Goal: Transaction & Acquisition: Book appointment/travel/reservation

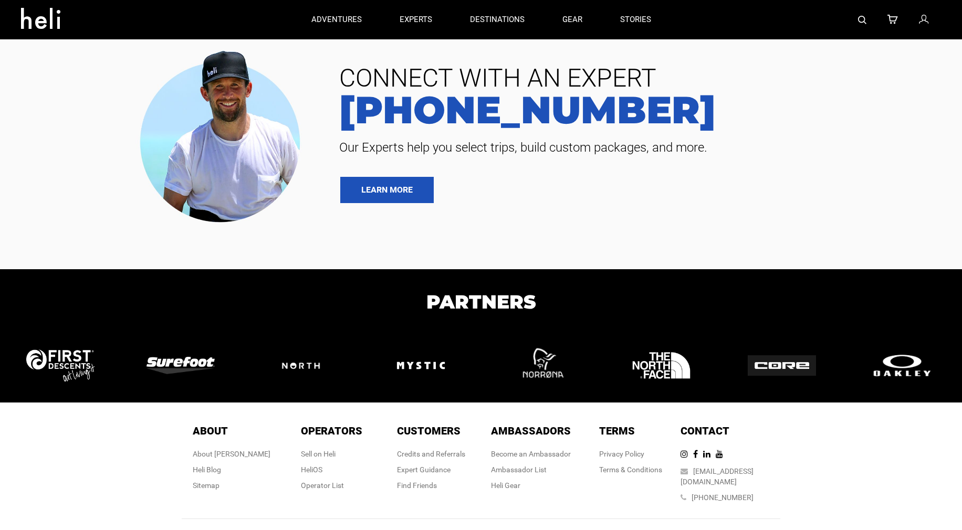
type input "Heli Skiing"
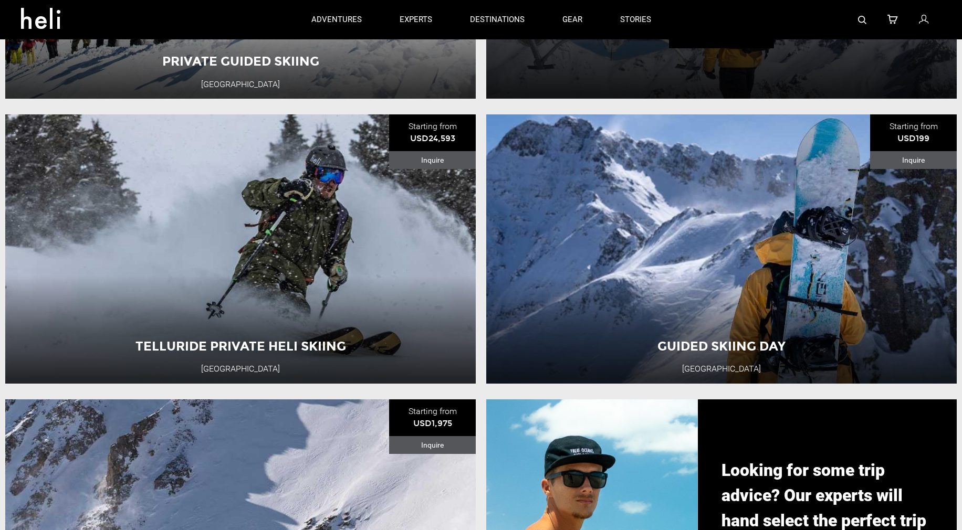
scroll to position [368, 0]
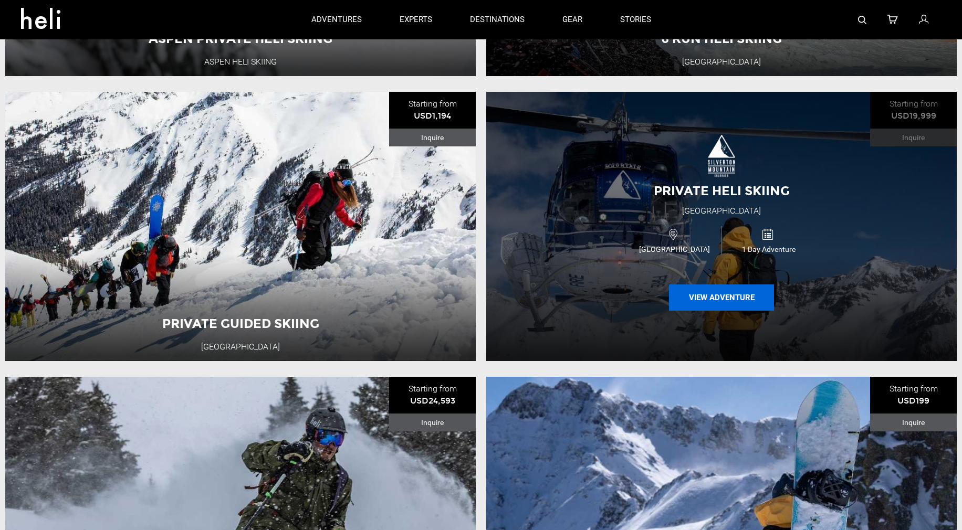
click at [704, 295] on button "View Adventure" at bounding box center [721, 298] width 105 height 26
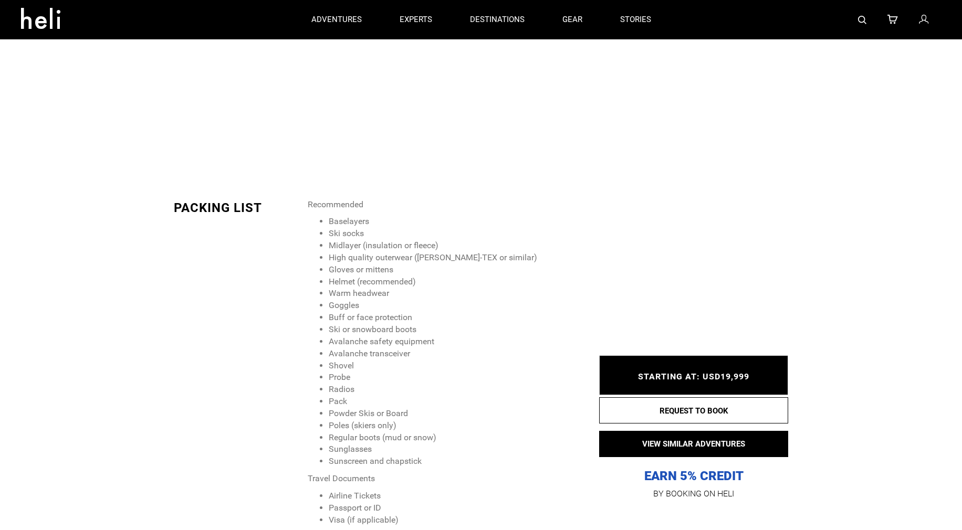
scroll to position [1313, 0]
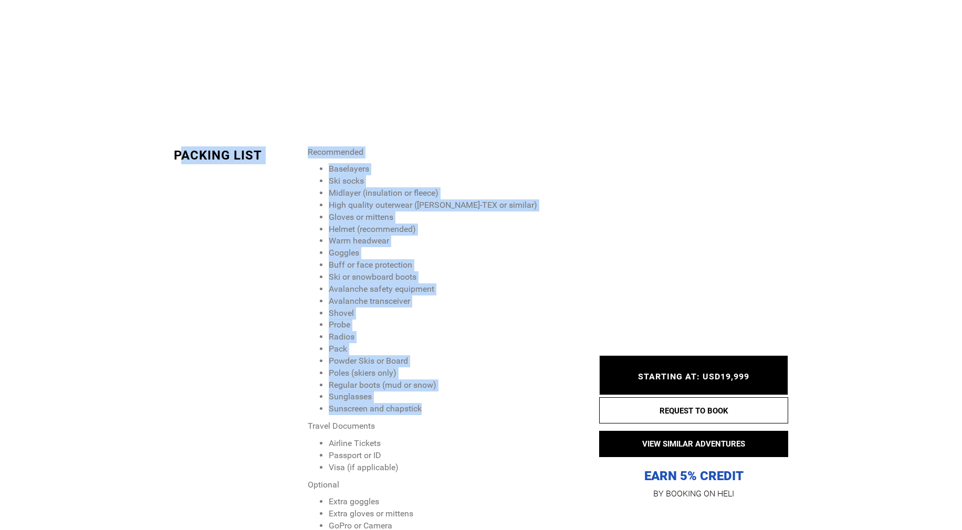
drag, startPoint x: 196, startPoint y: 143, endPoint x: 441, endPoint y: 397, distance: 352.1
click at [441, 397] on div "PACKING LIST Recommended Baselayers Ski socks Midlayer (insulation or fleece) H…" at bounding box center [378, 351] width 425 height 408
copy div "ACKING LIST Recommended Baselayers Ski socks Midlayer (insulation or fleece) Hi…"
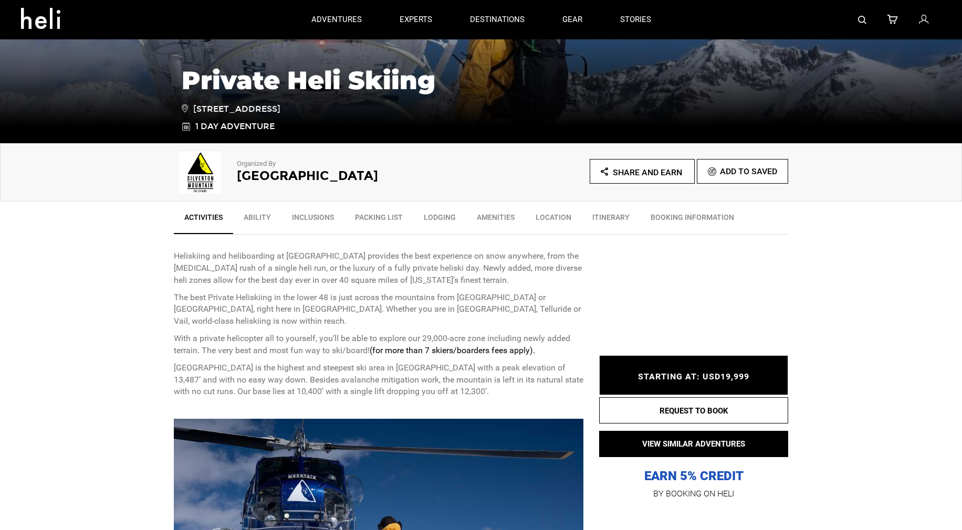
scroll to position [158, 0]
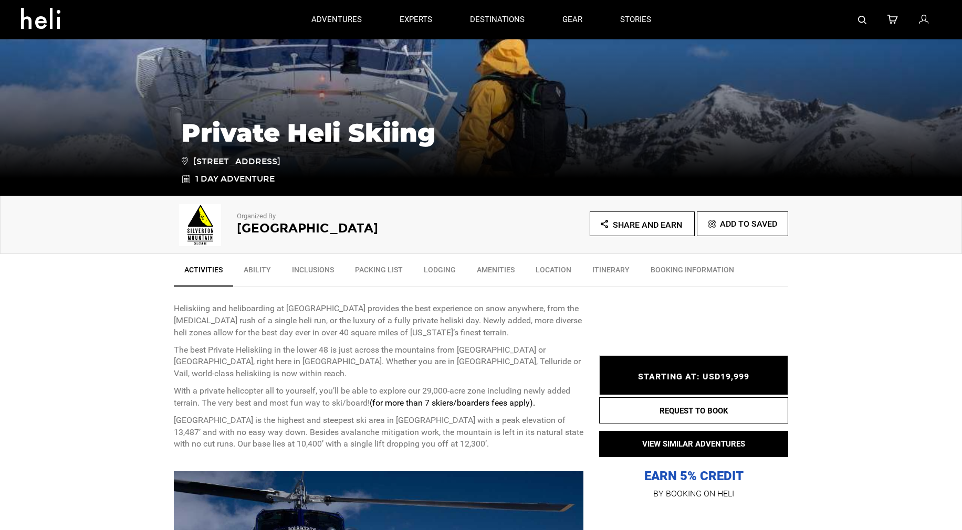
click at [309, 268] on link "Inclusions" at bounding box center [312, 272] width 63 height 26
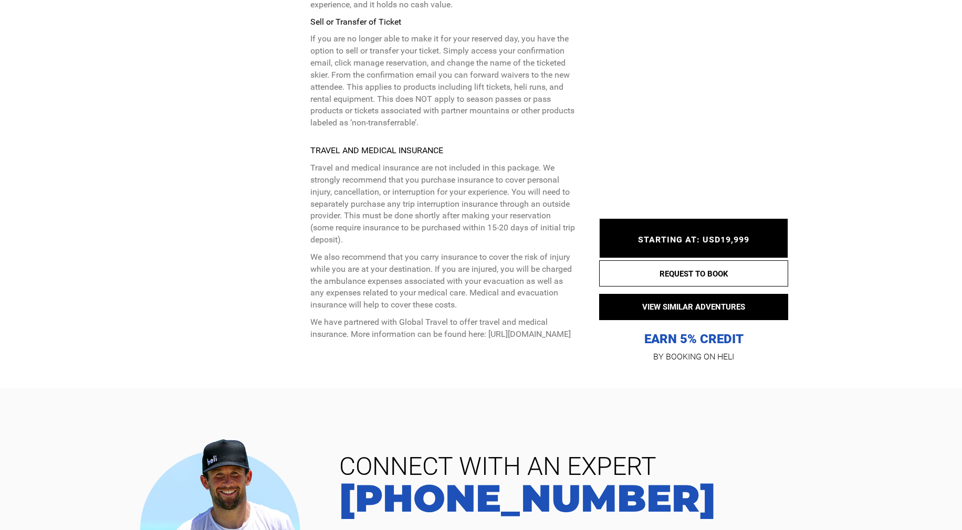
scroll to position [3913, 0]
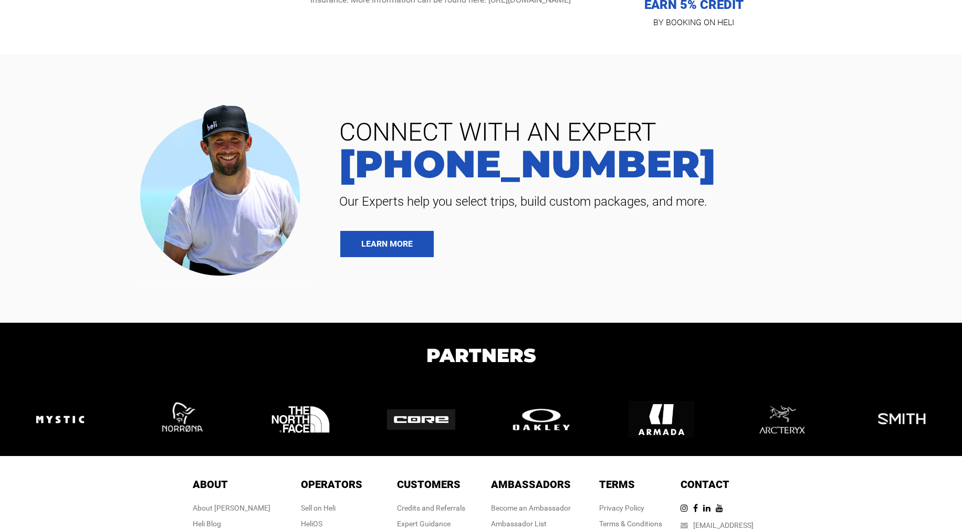
click at [502, 530] on link "Heli Gear" at bounding box center [505, 540] width 29 height 8
